Goal: Transaction & Acquisition: Purchase product/service

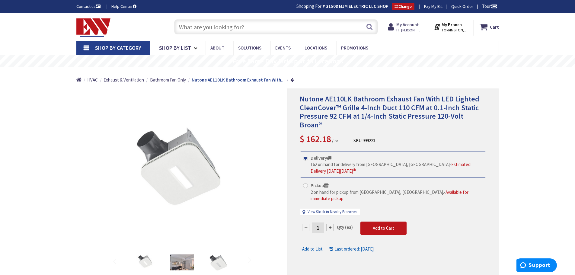
click at [240, 28] on input "text" at bounding box center [276, 26] width 204 height 15
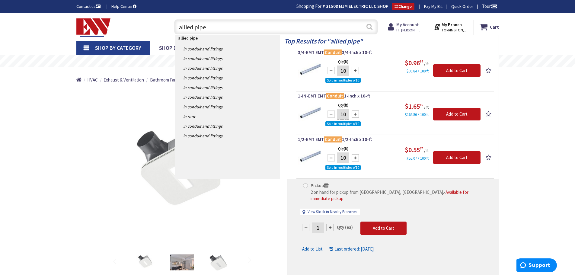
type input "allied pipe"
click at [371, 27] on button "Search" at bounding box center [370, 27] width 8 height 14
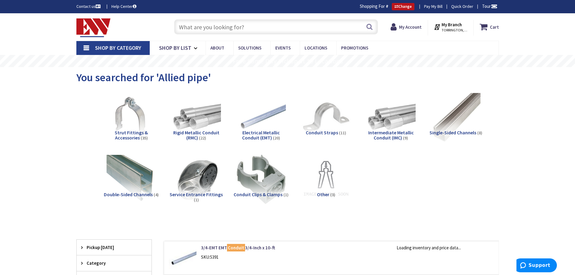
click at [246, 130] on span "Electrical Metallic Conduit (EMT)" at bounding box center [261, 135] width 38 height 11
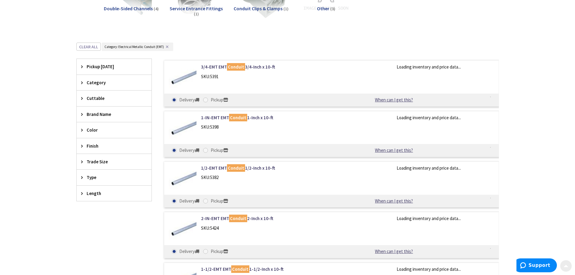
scroll to position [229, 0]
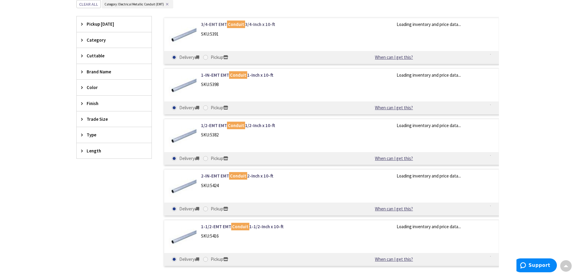
click at [211, 23] on link "3/4-EMT EMT Conduit 3/4-Inch x 10-ft" at bounding box center [278, 24] width 154 height 6
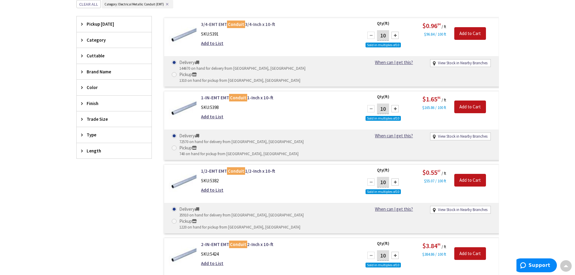
click at [211, 25] on link "3/4-EMT EMT Conduit 3/4-Inch x 10-ft" at bounding box center [278, 24] width 154 height 6
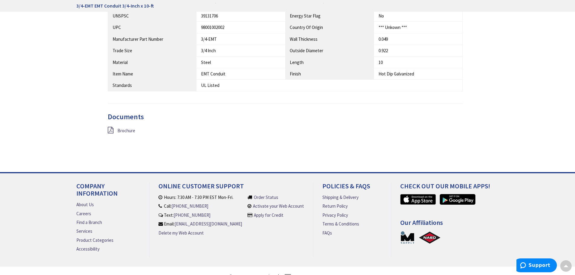
scroll to position [379, 0]
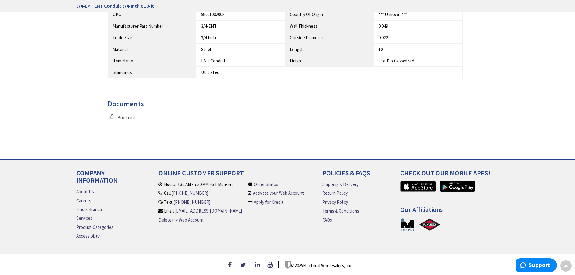
click at [127, 115] on span "Brochure" at bounding box center [126, 118] width 18 height 6
